Goal: Transaction & Acquisition: Purchase product/service

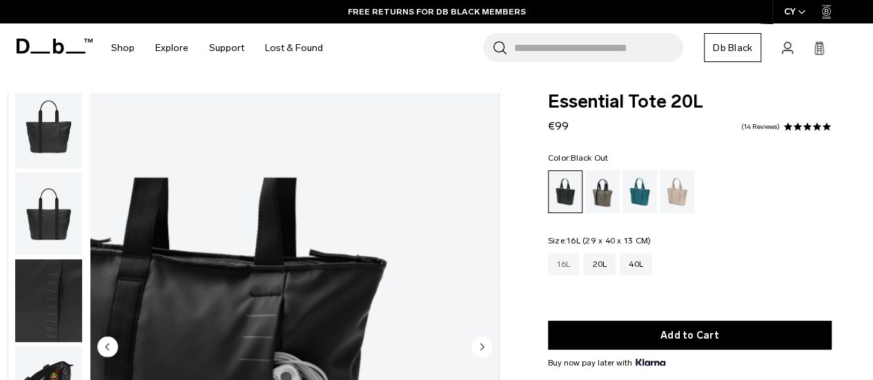
click at [560, 271] on div "16L" at bounding box center [564, 264] width 32 height 22
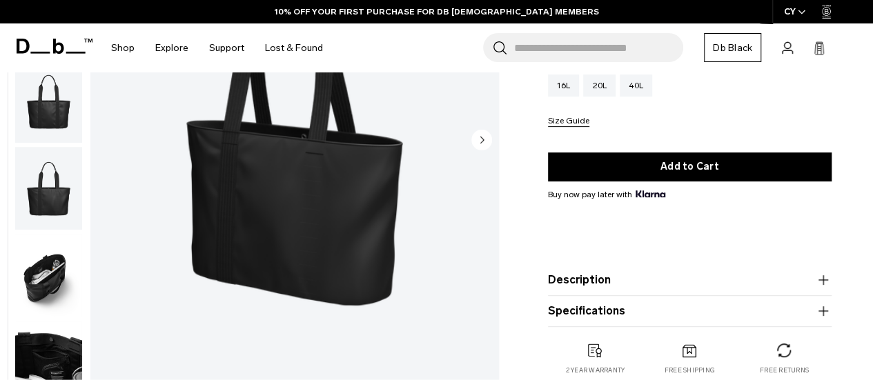
click at [477, 143] on circle "Next slide" at bounding box center [481, 139] width 21 height 21
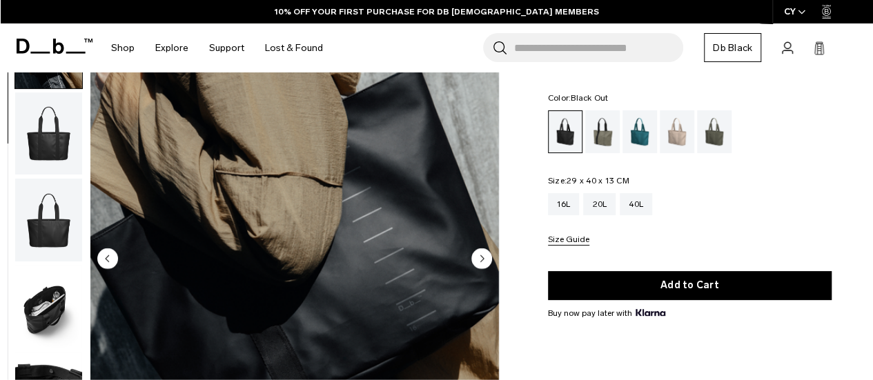
scroll to position [69, 0]
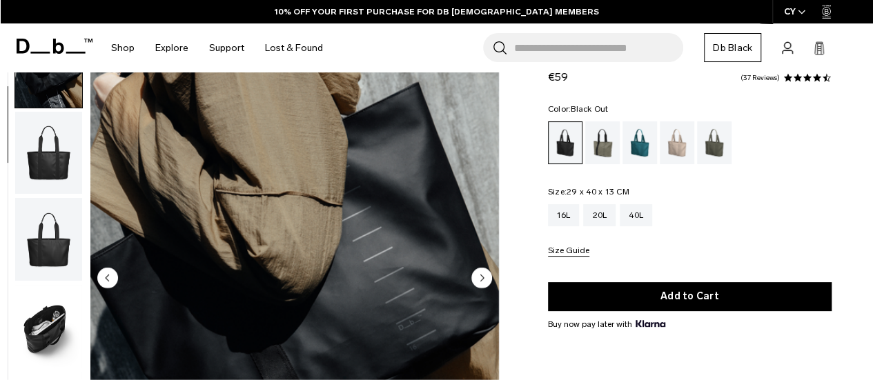
click at [475, 278] on circle "Next slide" at bounding box center [481, 277] width 21 height 21
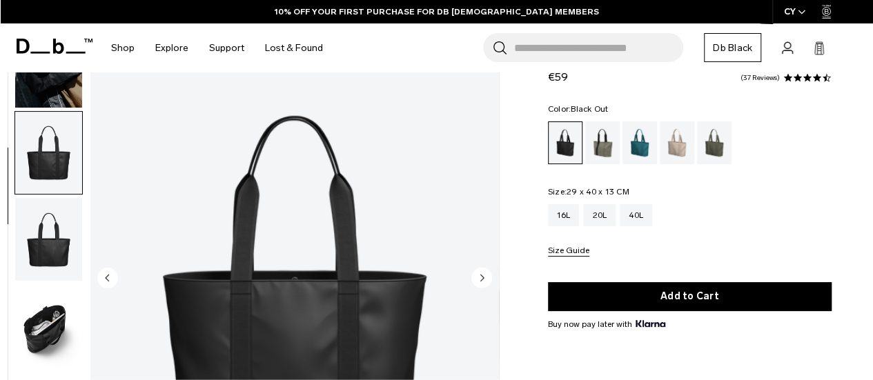
scroll to position [174, 0]
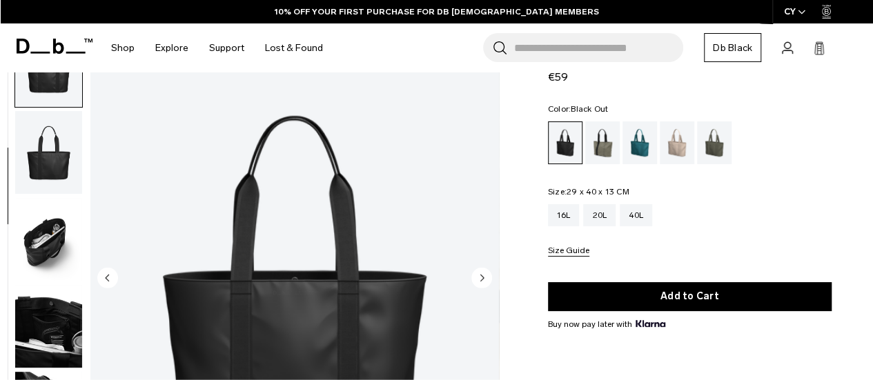
click at [475, 278] on circle "Next slide" at bounding box center [481, 277] width 21 height 21
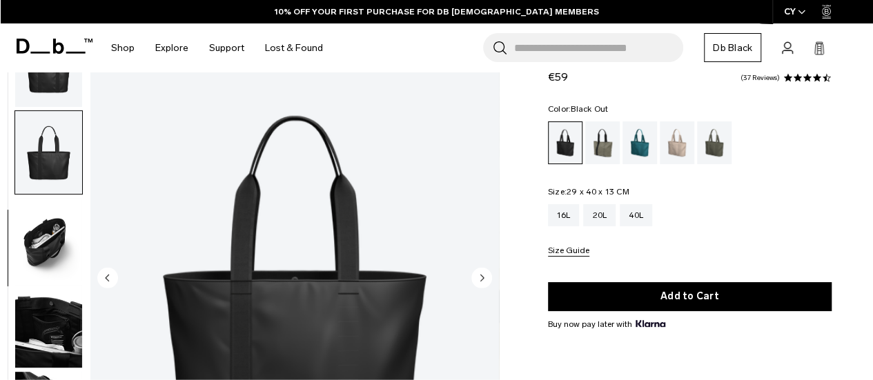
click at [475, 278] on circle "Next slide" at bounding box center [481, 277] width 21 height 21
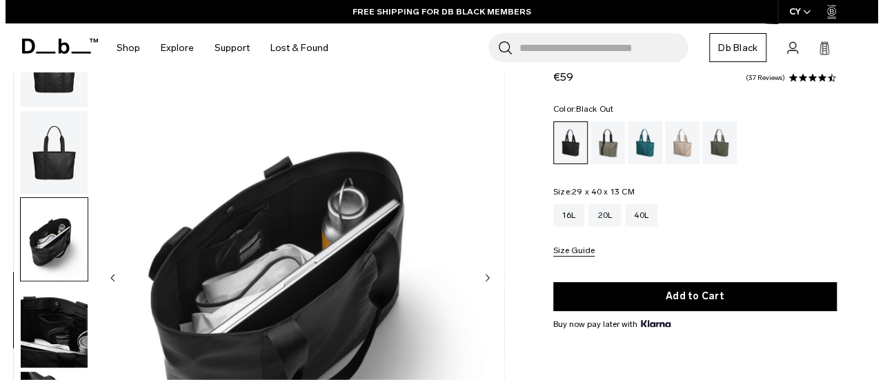
scroll to position [182, 0]
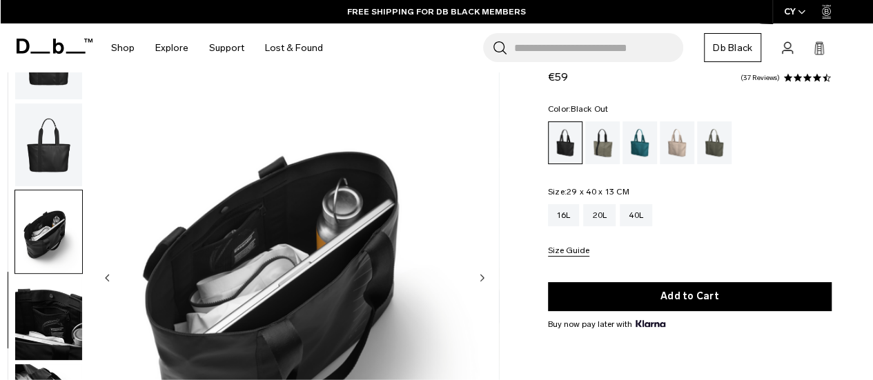
click at [475, 278] on circle "Next slide" at bounding box center [481, 277] width 21 height 21
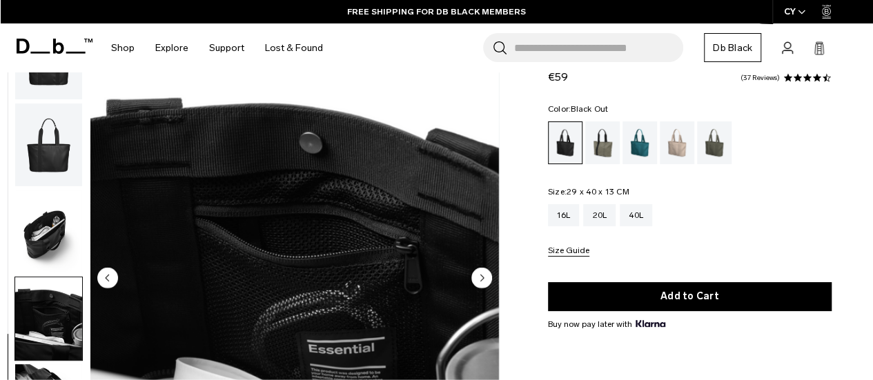
click at [475, 278] on circle "Next slide" at bounding box center [481, 277] width 21 height 21
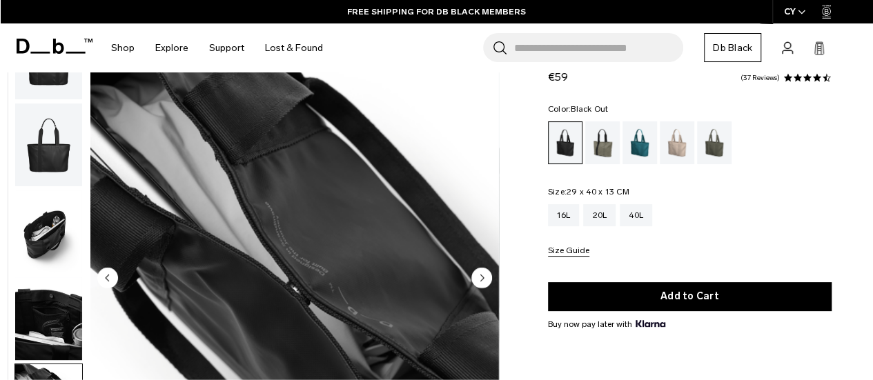
click at [475, 278] on circle "Next slide" at bounding box center [481, 277] width 21 height 21
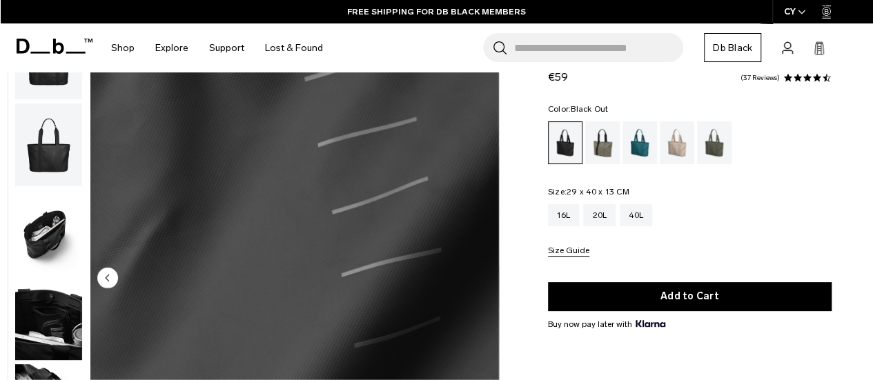
click at [475, 278] on img "8 / 8" at bounding box center [294, 279] width 408 height 510
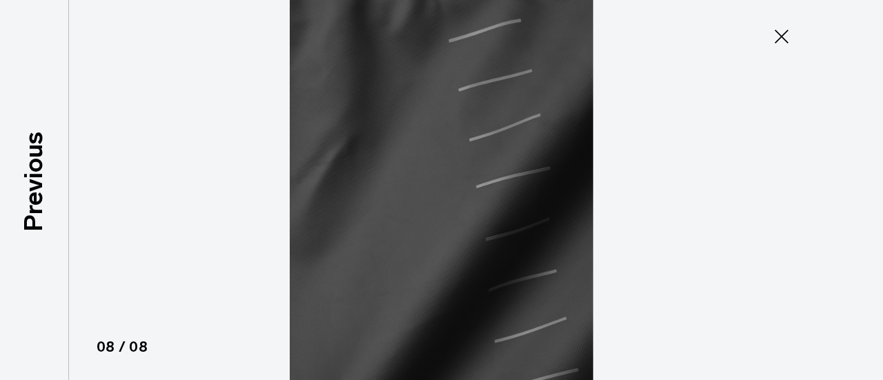
scroll to position [175, 0]
